Goal: Transaction & Acquisition: Purchase product/service

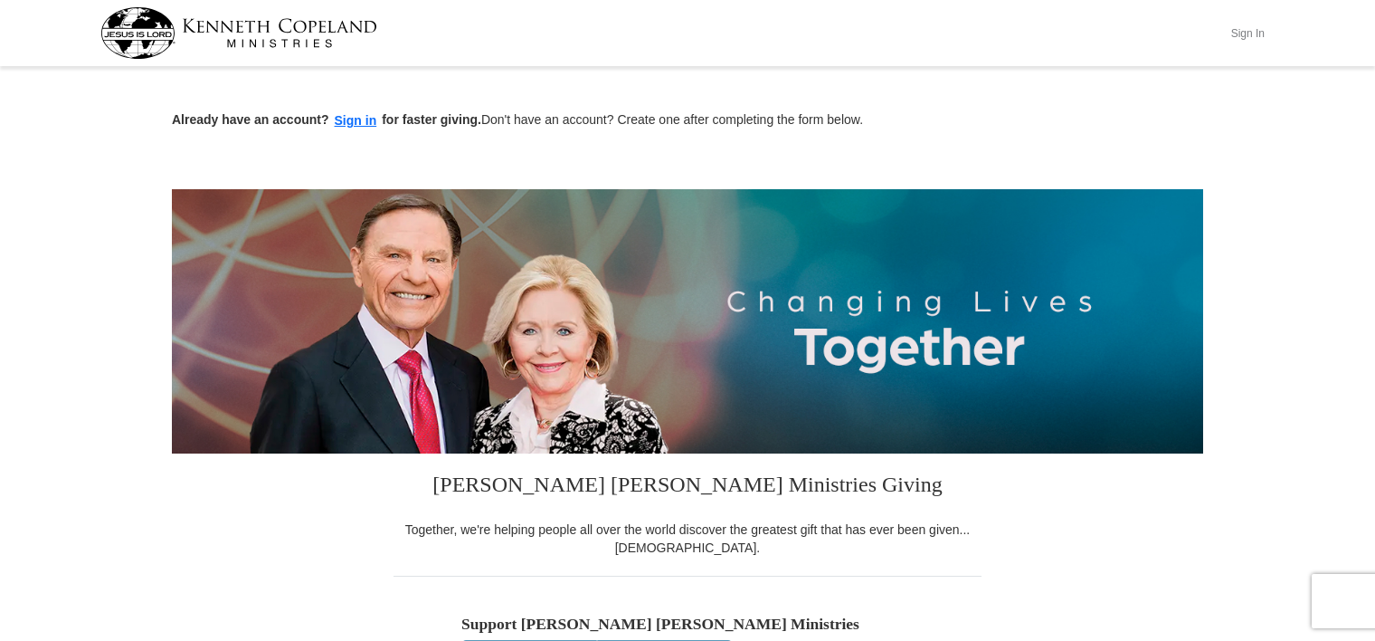
click at [1240, 32] on button "Sign In" at bounding box center [1248, 33] width 54 height 28
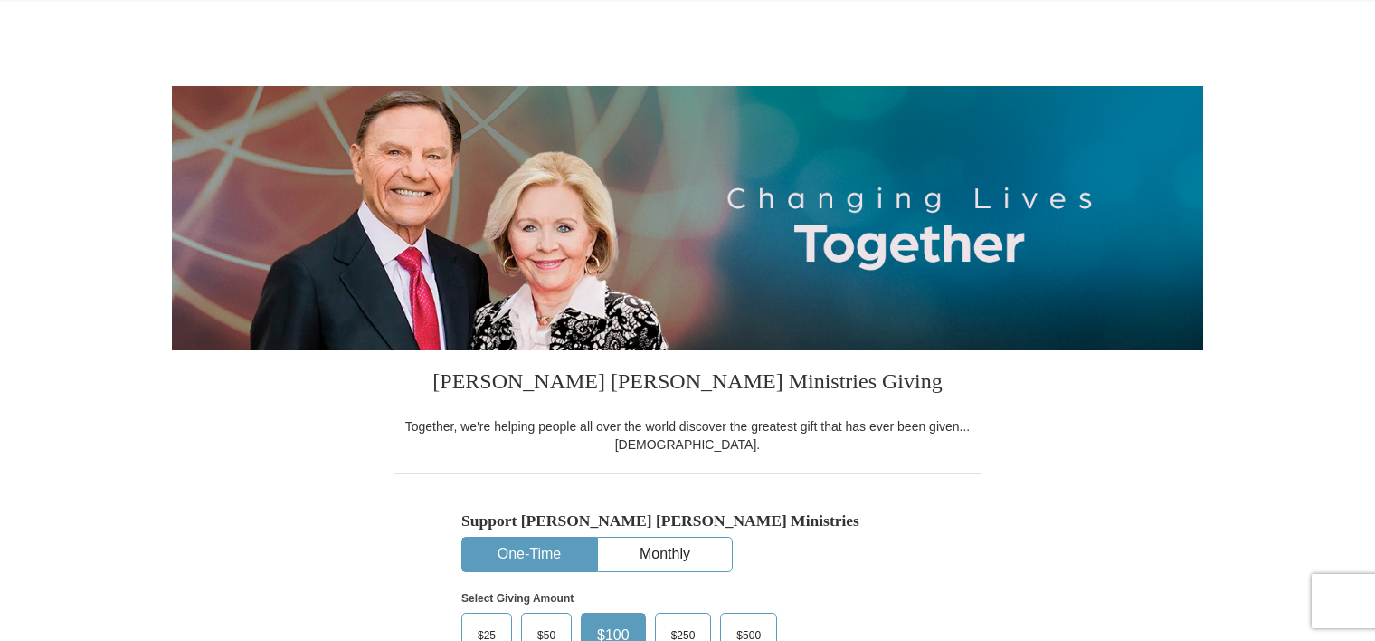
scroll to position [294, 0]
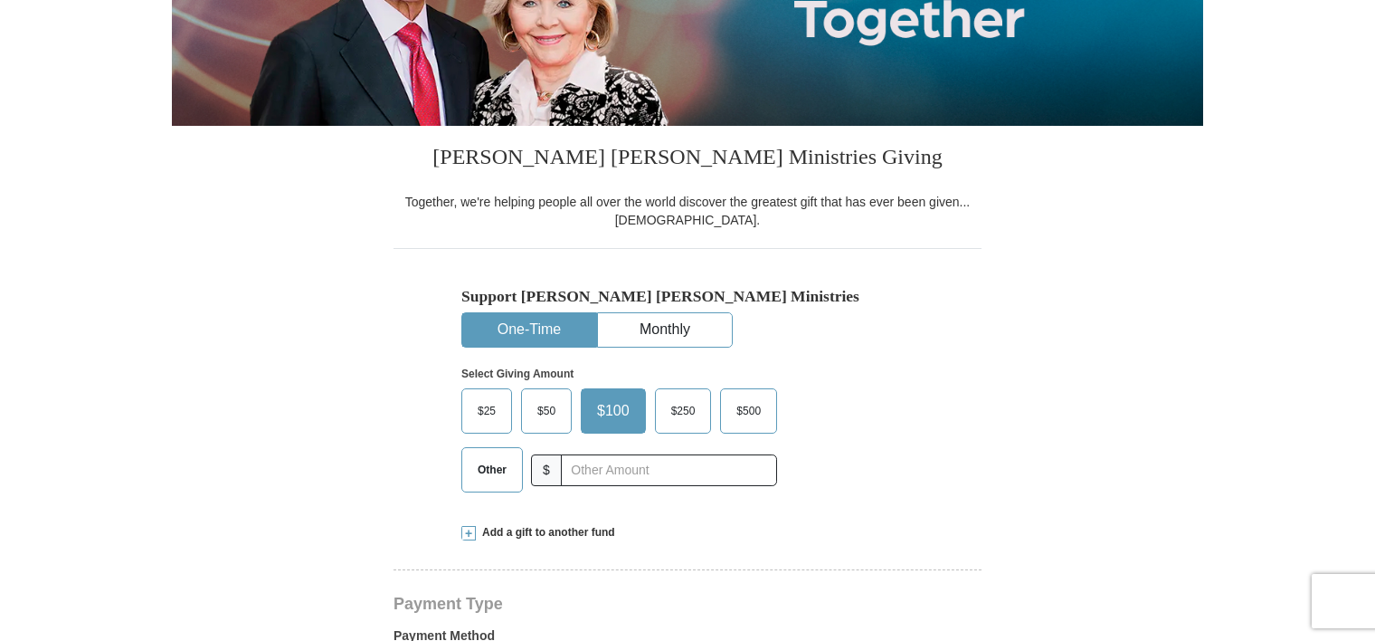
select select "NC"
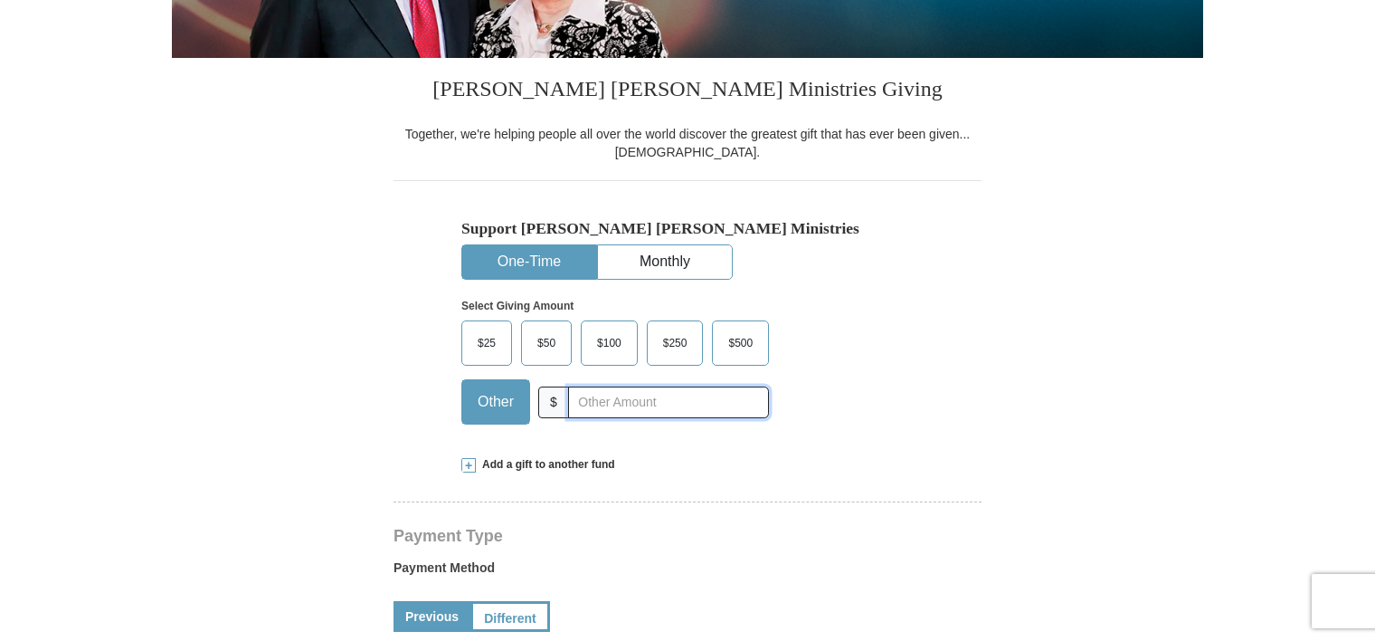
click at [604, 395] on input "text" at bounding box center [668, 402] width 201 height 32
type input "15.00"
click at [811, 413] on div "$25 $50 $100 $250 $500 Other $" at bounding box center [649, 379] width 376 height 118
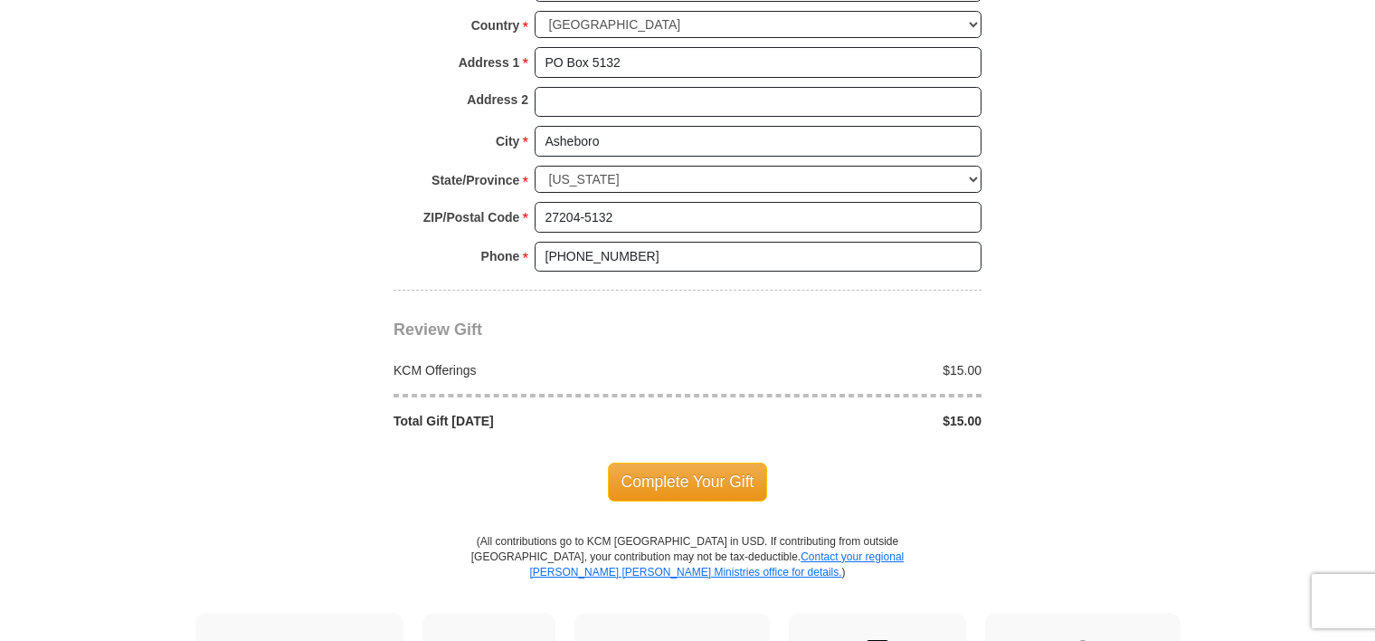
scroll to position [1448, 0]
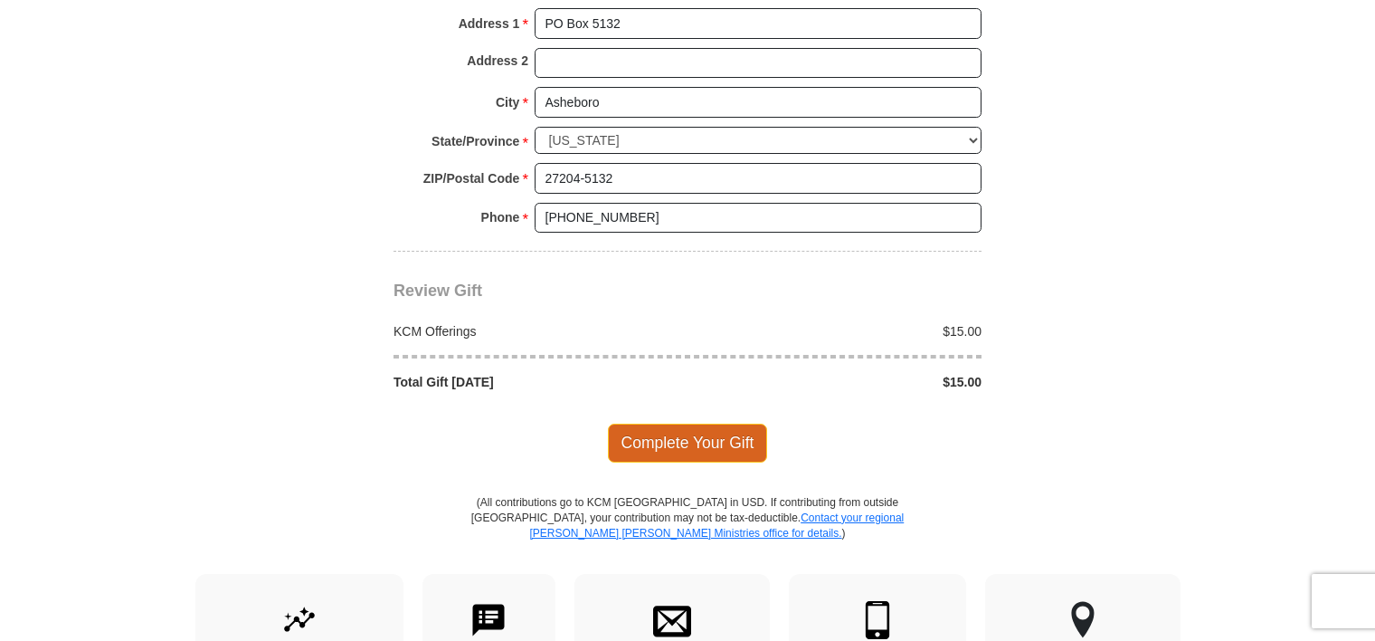
click at [680, 434] on span "Complete Your Gift" at bounding box center [688, 442] width 160 height 38
